Goal: Task Accomplishment & Management: Use online tool/utility

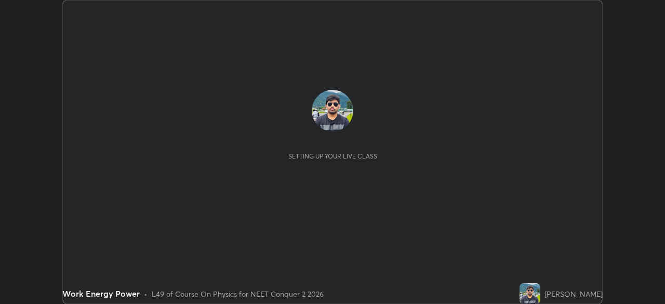
scroll to position [304, 665]
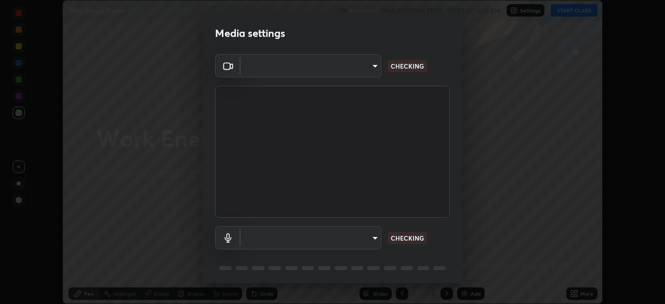
type input "948fa7bdf1557d7b90a8c57391c99ce3b3800c21834d1cf95a04e0d9860db1dc"
type input "73cb1bacea0c3c17b4945d4b67212b59934f5e67cfe6fc95cb2f3f4e767c9b06"
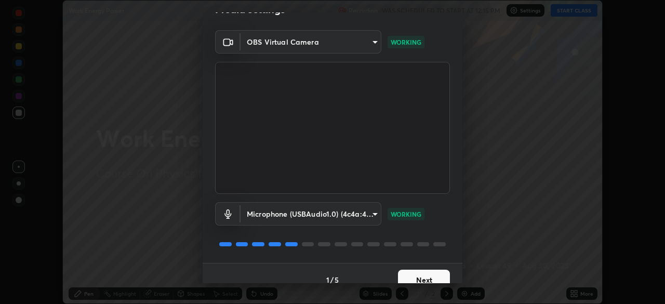
scroll to position [37, 0]
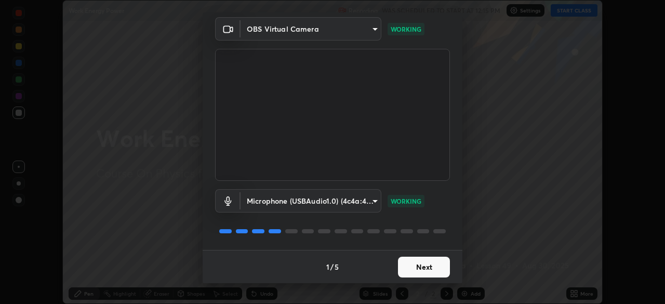
click at [425, 263] on button "Next" at bounding box center [424, 267] width 52 height 21
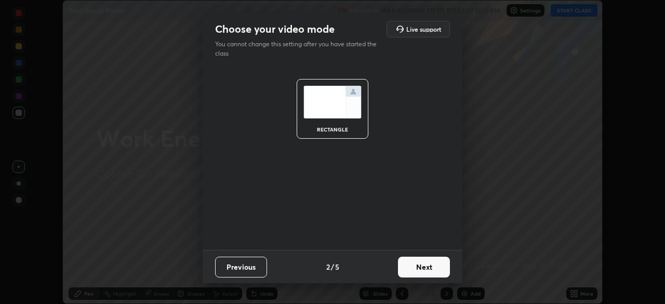
scroll to position [0, 0]
click at [424, 266] on button "Next" at bounding box center [424, 267] width 52 height 21
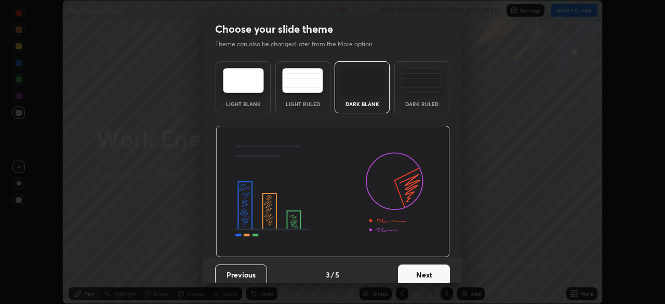
click at [425, 267] on button "Next" at bounding box center [424, 274] width 52 height 21
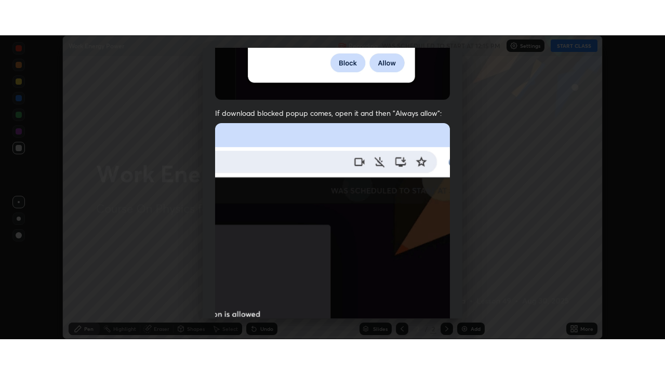
scroll to position [249, 0]
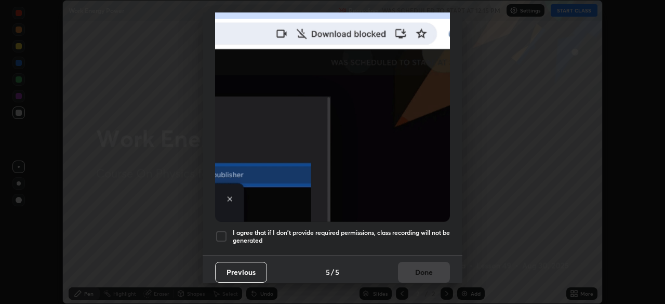
click at [219, 230] on div at bounding box center [221, 236] width 12 height 12
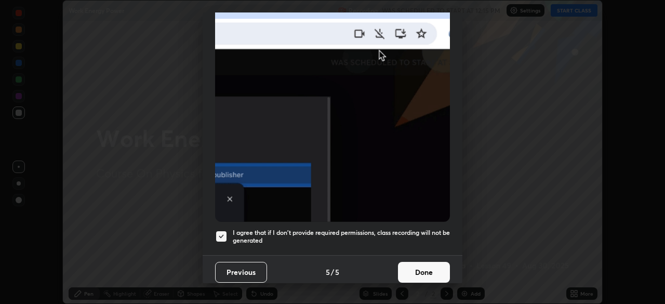
click at [416, 265] on button "Done" at bounding box center [424, 272] width 52 height 21
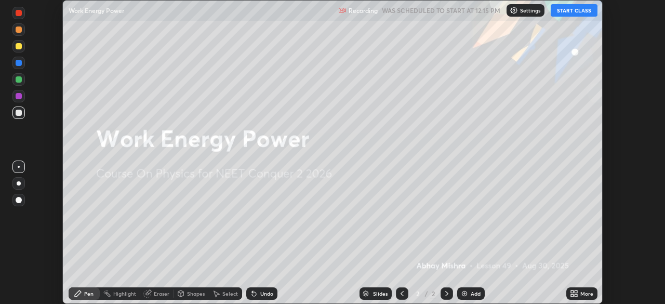
click at [561, 14] on button "START CLASS" at bounding box center [573, 10] width 47 height 12
click at [580, 294] on div "More" at bounding box center [586, 293] width 13 height 5
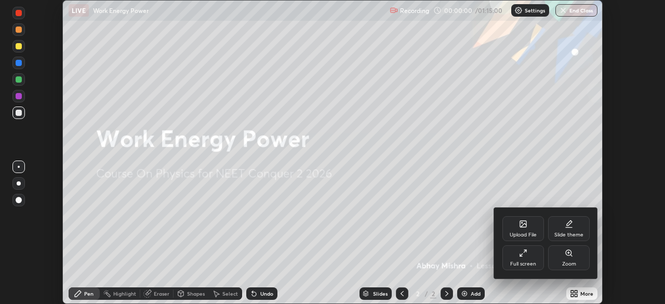
click at [523, 262] on div "Full screen" at bounding box center [523, 263] width 26 height 5
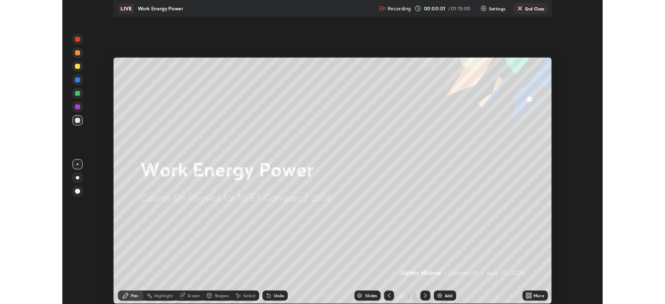
scroll to position [374, 665]
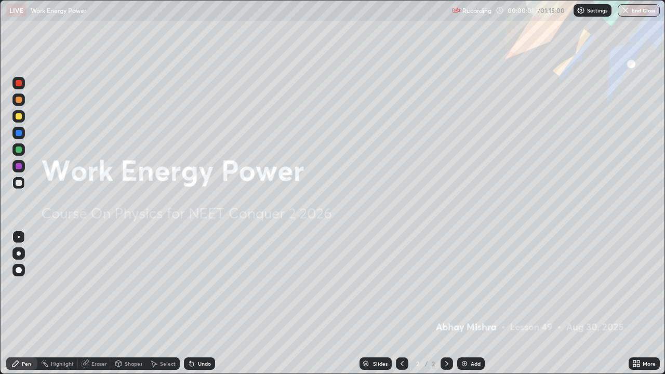
click at [467, 303] on img at bounding box center [464, 363] width 8 height 8
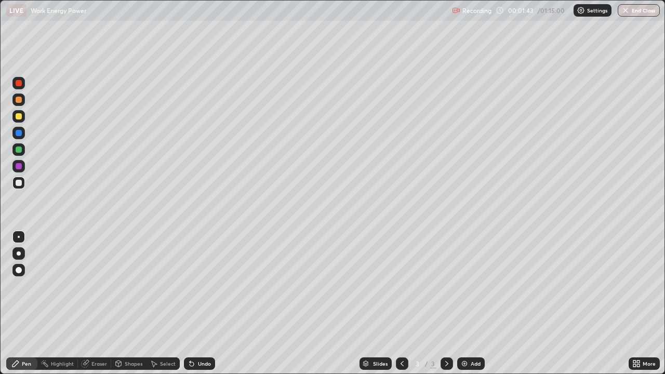
click at [201, 303] on div "Undo" at bounding box center [204, 363] width 13 height 5
click at [464, 303] on img at bounding box center [464, 363] width 8 height 8
click at [198, 303] on div "Undo" at bounding box center [204, 363] width 13 height 5
click at [465, 303] on img at bounding box center [464, 363] width 8 height 8
click at [20, 121] on div at bounding box center [18, 116] width 12 height 12
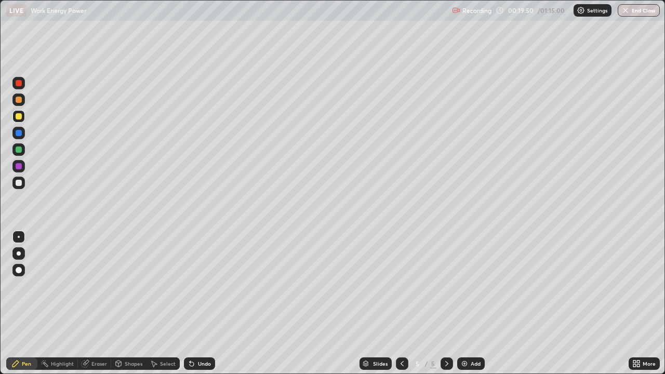
click at [21, 184] on div at bounding box center [19, 183] width 6 height 6
click at [19, 118] on div at bounding box center [19, 116] width 6 height 6
click at [471, 303] on div "Add" at bounding box center [471, 363] width 28 height 12
click at [20, 184] on div at bounding box center [19, 183] width 6 height 6
click at [99, 303] on div "Eraser" at bounding box center [99, 363] width 16 height 5
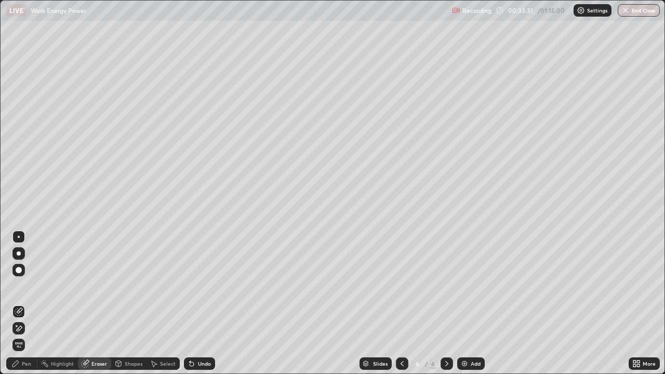
click at [20, 303] on icon at bounding box center [20, 328] width 6 height 5
click at [14, 303] on div "Pen" at bounding box center [21, 363] width 31 height 12
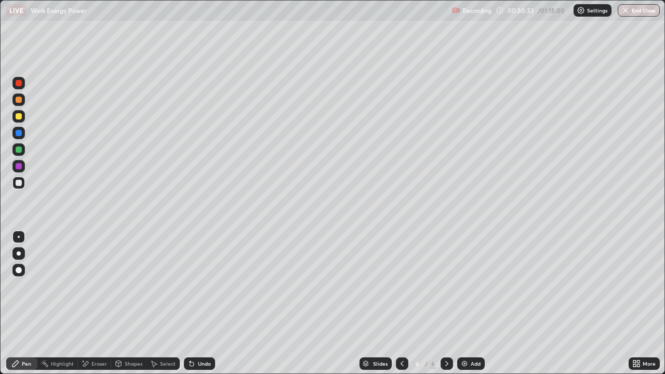
click at [646, 15] on button "End Class" at bounding box center [638, 10] width 42 height 12
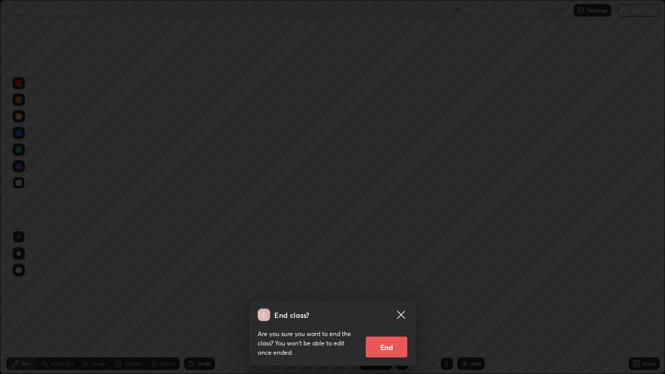
click at [388, 303] on button "End" at bounding box center [387, 346] width 42 height 21
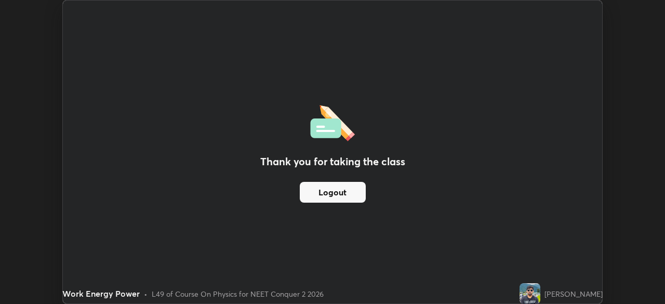
scroll to position [51621, 51260]
